Goal: Information Seeking & Learning: Check status

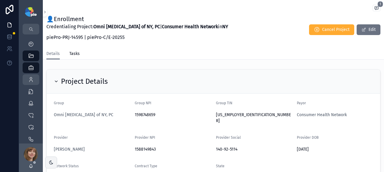
scroll to position [158, 0]
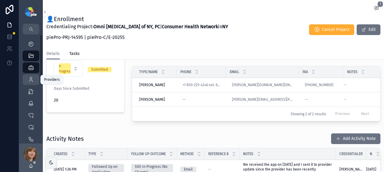
click at [32, 78] on icon "scrollable content" at bounding box center [31, 80] width 6 height 6
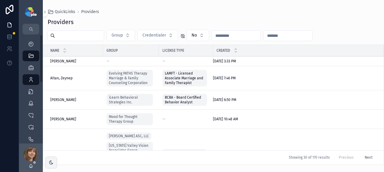
click at [79, 37] on input "scrollable content" at bounding box center [79, 36] width 49 height 8
type input "*****"
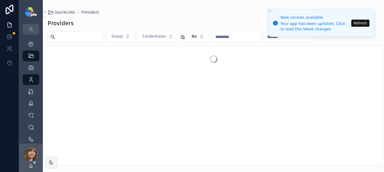
type input "*****"
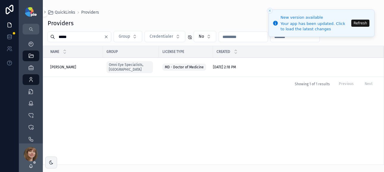
click at [359, 23] on button "Refresh" at bounding box center [360, 23] width 18 height 7
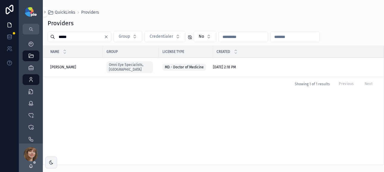
click at [66, 65] on span "[PERSON_NAME]" at bounding box center [63, 67] width 26 height 5
click at [62, 65] on span "[PERSON_NAME]" at bounding box center [63, 67] width 26 height 5
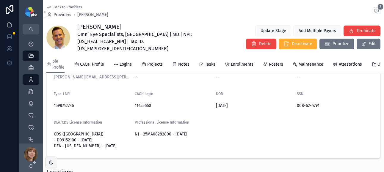
scroll to position [79, 0]
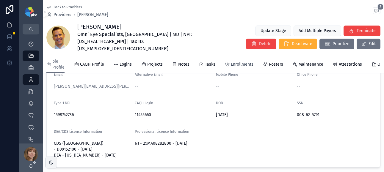
click at [232, 62] on span "Enrollments" at bounding box center [242, 65] width 23 height 6
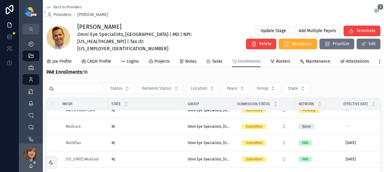
scroll to position [299, 0]
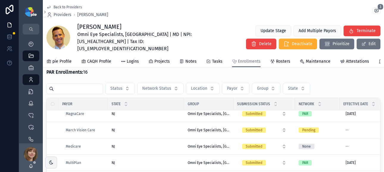
click at [168, 128] on div "NJ NJ" at bounding box center [146, 130] width 69 height 5
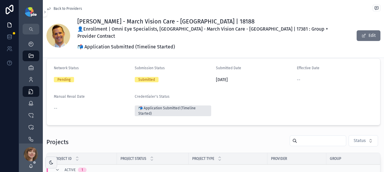
scroll to position [120, 0]
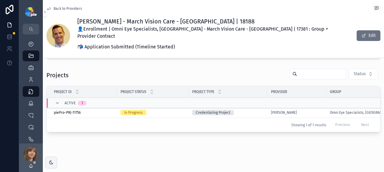
click at [257, 110] on div "Credentialing Project" at bounding box center [228, 112] width 72 height 5
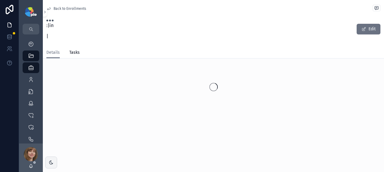
scroll to position [25, 0]
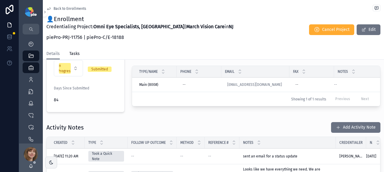
scroll to position [167, 0]
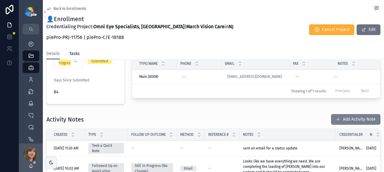
click at [341, 114] on button "Add Activity Note" at bounding box center [355, 119] width 49 height 11
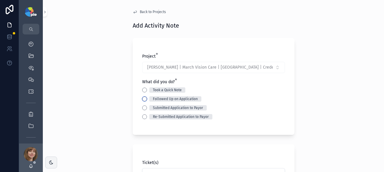
click at [142, 98] on button "Followed Up on Application" at bounding box center [144, 99] width 5 height 5
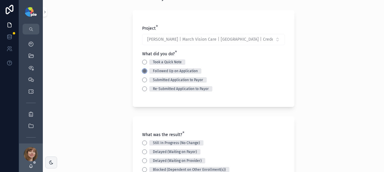
scroll to position [58, 0]
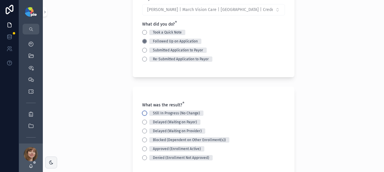
click at [142, 113] on button "Still In Progress (No Change)" at bounding box center [144, 113] width 5 height 5
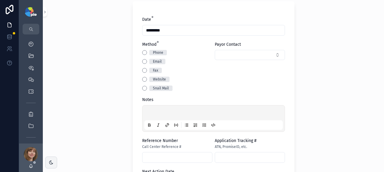
scroll to position [245, 0]
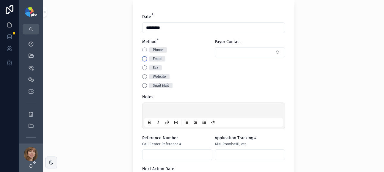
click at [142, 59] on button "Email" at bounding box center [144, 59] width 5 height 5
click at [158, 108] on p "scrollable content" at bounding box center [214, 111] width 139 height 6
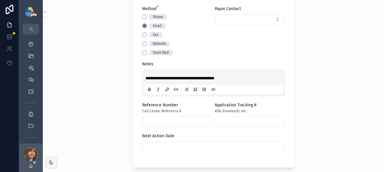
scroll to position [279, 0]
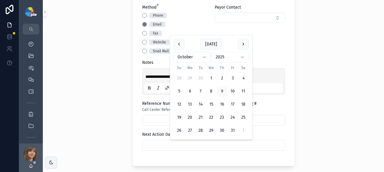
click at [167, 148] on input "scrollable content" at bounding box center [213, 145] width 142 height 8
click at [242, 45] on button "scrollable content" at bounding box center [243, 44] width 11 height 11
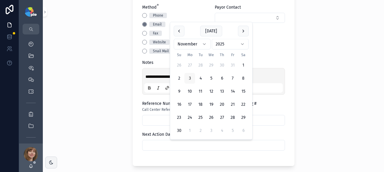
click at [192, 79] on button "3" at bounding box center [189, 78] width 11 height 11
type input "*********"
click at [107, 101] on div "**********" at bounding box center [213, 86] width 341 height 172
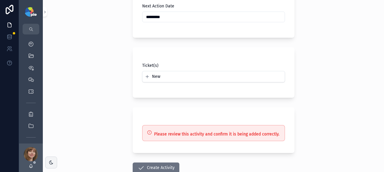
scroll to position [447, 0]
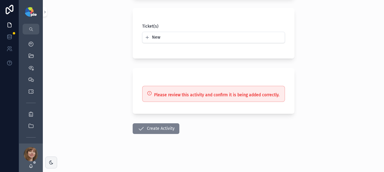
click at [140, 127] on icon "scrollable content" at bounding box center [140, 128] width 7 height 7
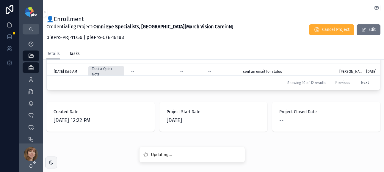
scroll to position [330, 0]
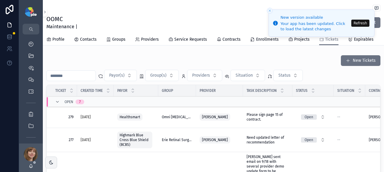
scroll to position [18, 0]
click at [357, 23] on button "Refresh" at bounding box center [360, 23] width 18 height 7
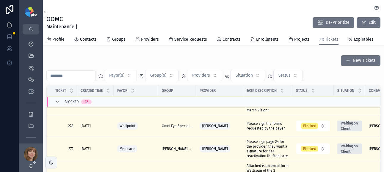
scroll to position [507, 0]
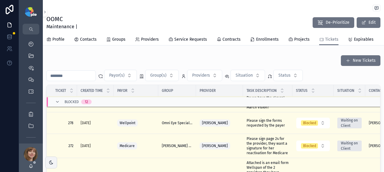
click at [254, 123] on span "Please sign the forms requested by the payer" at bounding box center [268, 123] width 42 height 10
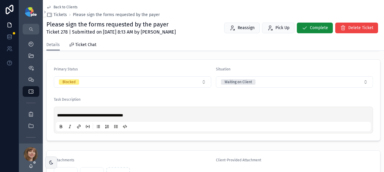
scroll to position [212, 0]
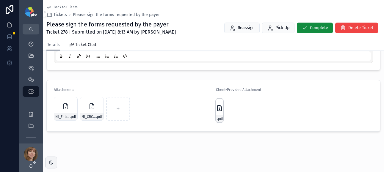
click at [219, 109] on icon "scrollable content" at bounding box center [219, 108] width 7 height 7
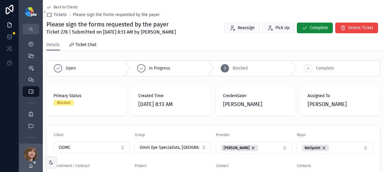
scroll to position [161, 0]
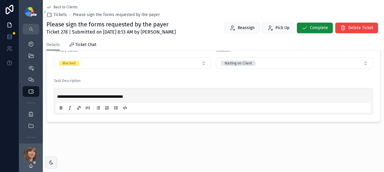
click at [209, 129] on div "**********" at bounding box center [213, 15] width 341 height 237
click at [65, 5] on span "Back to Clients" at bounding box center [66, 7] width 24 height 5
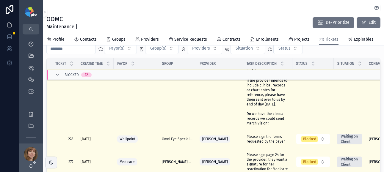
scroll to position [492, 0]
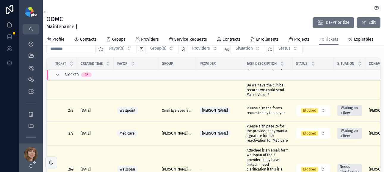
click at [253, 112] on span "Please sign the forms requested by the payer" at bounding box center [268, 111] width 42 height 10
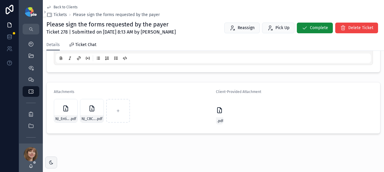
scroll to position [212, 0]
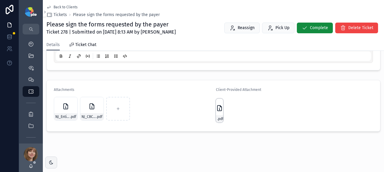
click at [218, 106] on icon "scrollable content" at bounding box center [219, 108] width 4 height 5
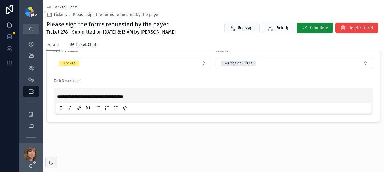
scroll to position [161, 0]
click at [225, 96] on p "**********" at bounding box center [214, 97] width 315 height 6
click at [194, 125] on div "**********" at bounding box center [213, 15] width 341 height 237
click at [65, 7] on span "Back to Clients" at bounding box center [66, 7] width 24 height 5
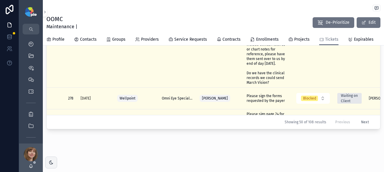
scroll to position [461, 0]
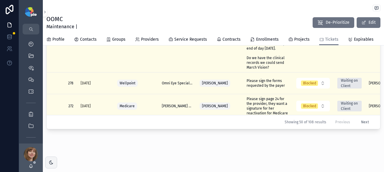
click at [260, 82] on span "Please sign the forms requested by the payer" at bounding box center [268, 84] width 42 height 10
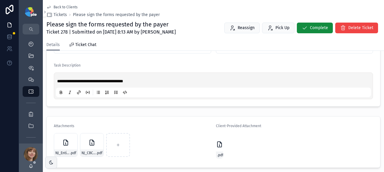
scroll to position [193, 0]
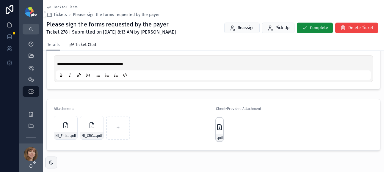
click at [219, 129] on icon "scrollable content" at bounding box center [219, 128] width 1 height 1
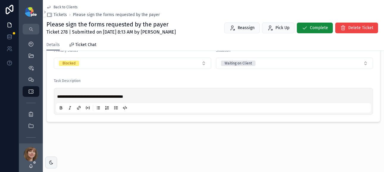
scroll to position [161, 0]
click at [63, 6] on span "Back to Clients" at bounding box center [66, 7] width 24 height 5
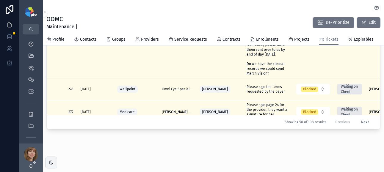
scroll to position [457, 0]
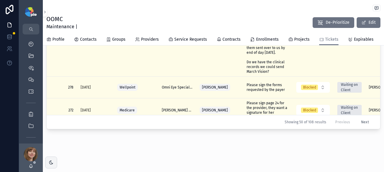
click at [264, 84] on span "Please sign the forms requested by the payer" at bounding box center [268, 88] width 42 height 10
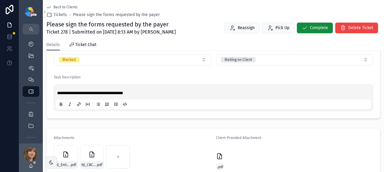
scroll to position [168, 0]
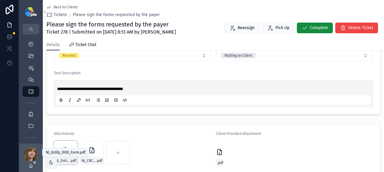
click at [69, 159] on span "NJ_Entity_DOO_Form" at bounding box center [62, 161] width 15 height 5
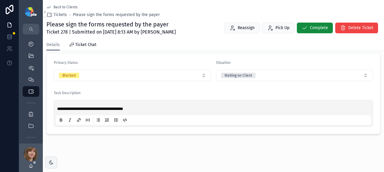
scroll to position [147, 0]
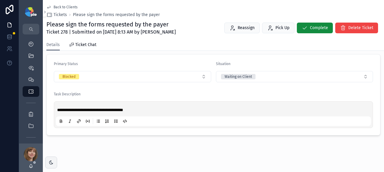
click at [51, 7] on link "Back to Clients" at bounding box center [61, 7] width 31 height 5
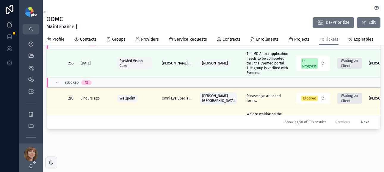
scroll to position [190, 0]
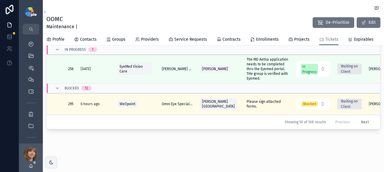
click at [253, 99] on span "Please sign attached forms." at bounding box center [268, 104] width 42 height 10
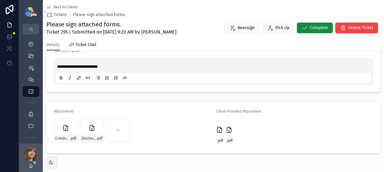
scroll to position [192, 0]
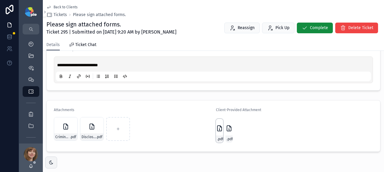
click at [217, 130] on icon "scrollable content" at bounding box center [219, 128] width 7 height 7
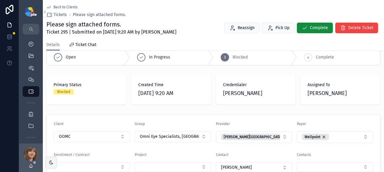
scroll to position [10, 0]
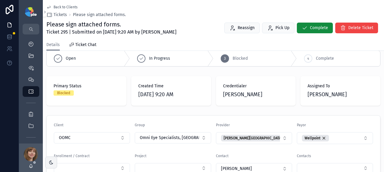
click at [58, 7] on span "Back to Clients" at bounding box center [66, 7] width 24 height 5
